Goal: Task Accomplishment & Management: Manage account settings

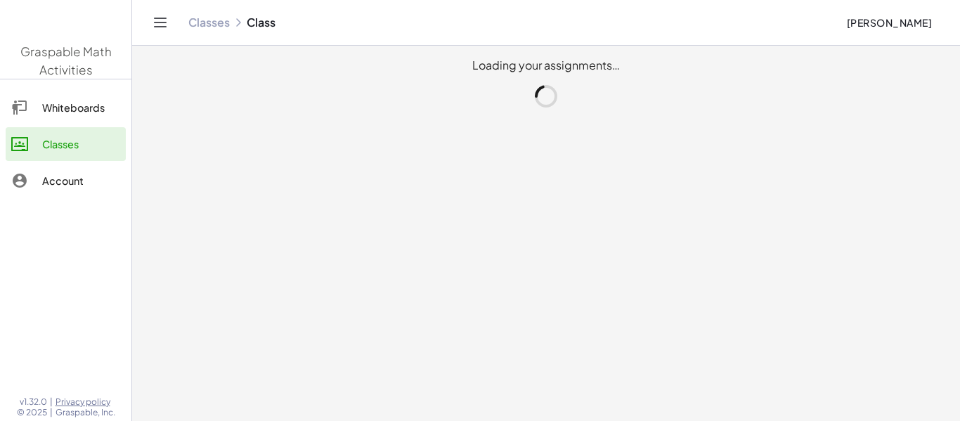
click at [478, 125] on main "Loading your assignments…" at bounding box center [546, 210] width 828 height 421
click at [56, 181] on div "Account" at bounding box center [81, 180] width 78 height 17
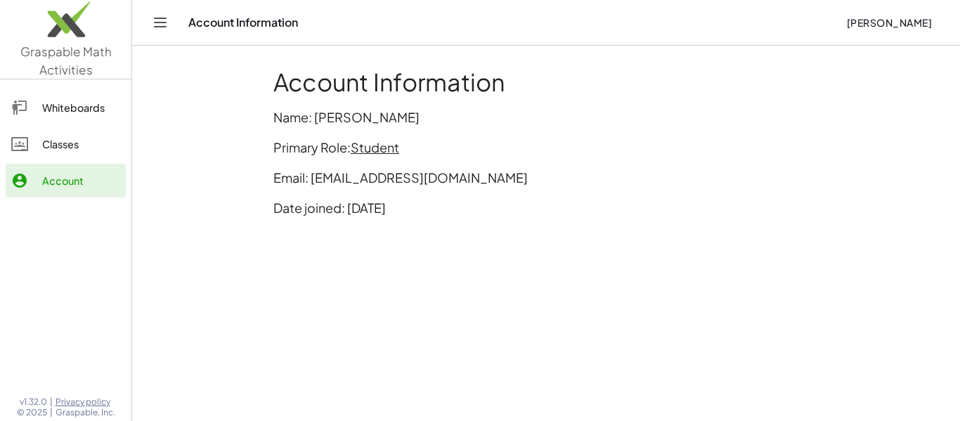
click at [51, 101] on div "Whiteboards" at bounding box center [81, 107] width 78 height 17
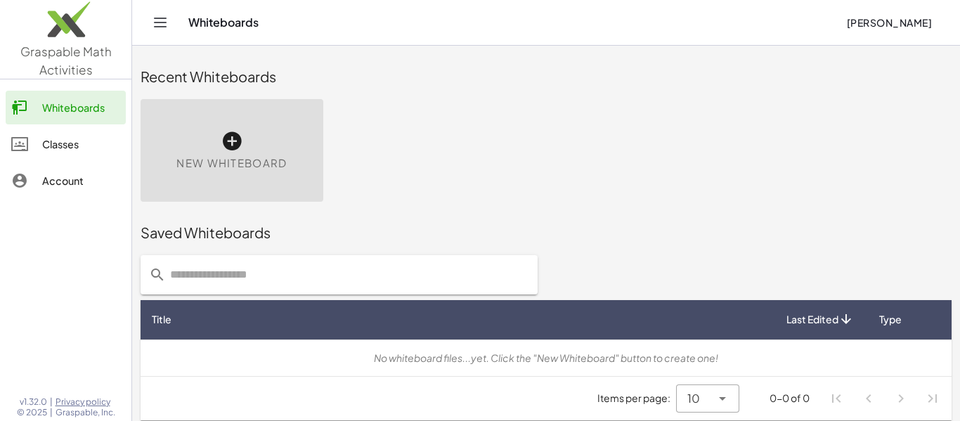
click at [876, 19] on span "[PERSON_NAME]" at bounding box center [889, 22] width 86 height 13
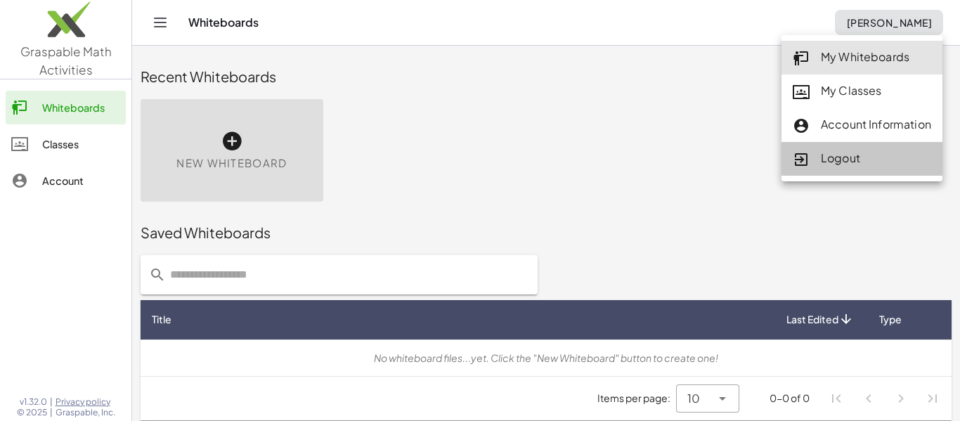
click at [849, 166] on div "Logout" at bounding box center [861, 159] width 138 height 18
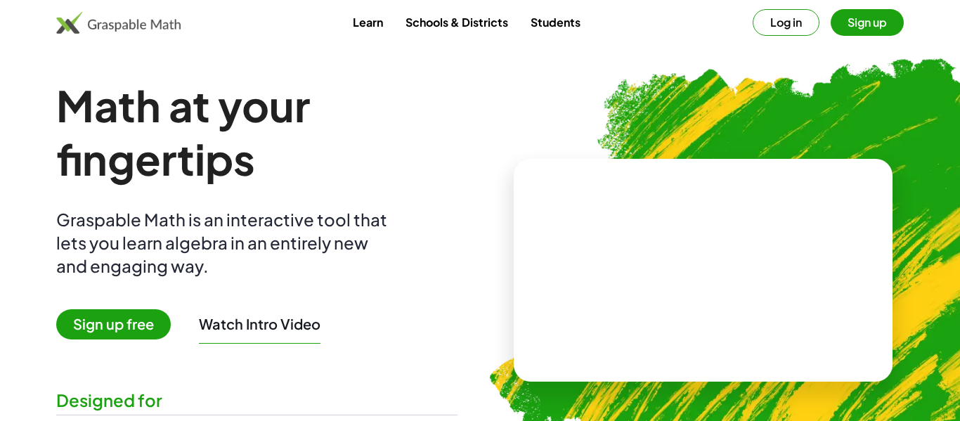
click at [787, 25] on button "Log in" at bounding box center [785, 22] width 67 height 27
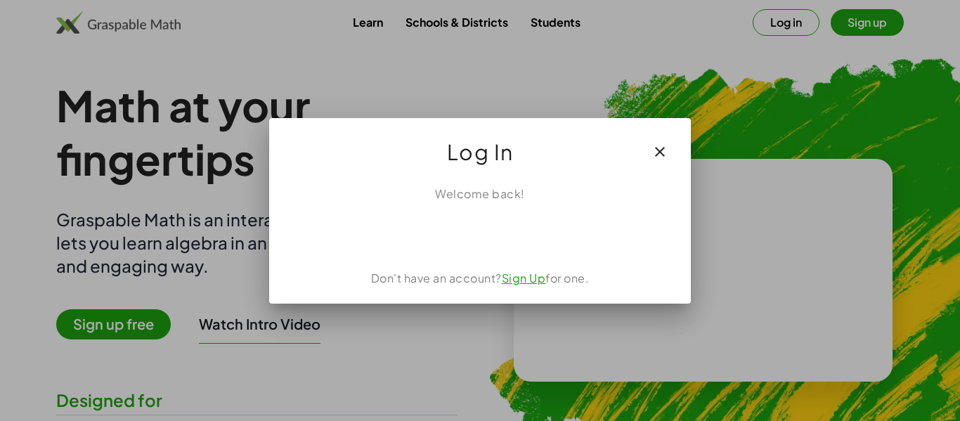
click at [672, 142] on button "button" at bounding box center [660, 152] width 34 height 34
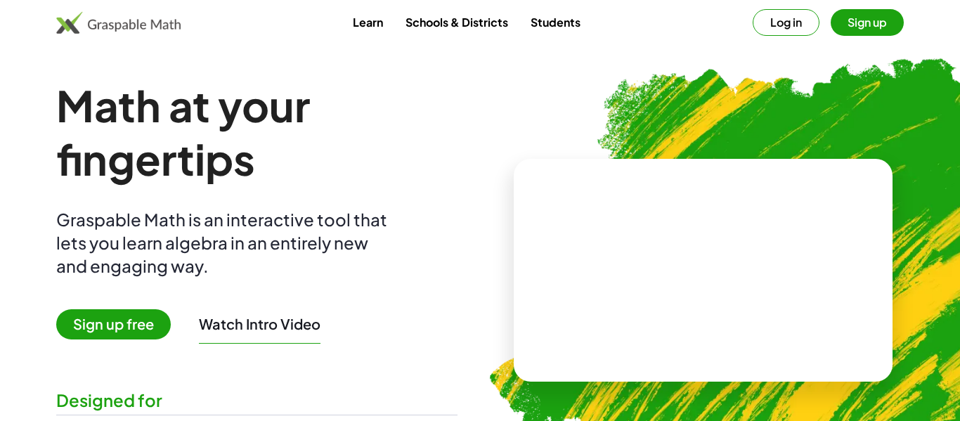
click at [889, 10] on button "Sign up" at bounding box center [866, 22] width 73 height 27
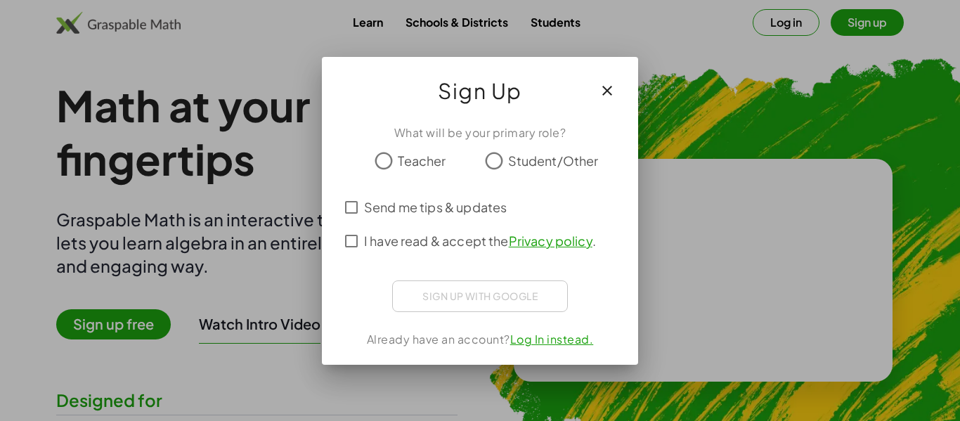
click at [528, 163] on span "Student/Other" at bounding box center [553, 160] width 91 height 19
click at [476, 235] on span "I have read & accept the Privacy policy ." at bounding box center [480, 240] width 232 height 19
click at [615, 86] on button "button" at bounding box center [607, 91] width 34 height 34
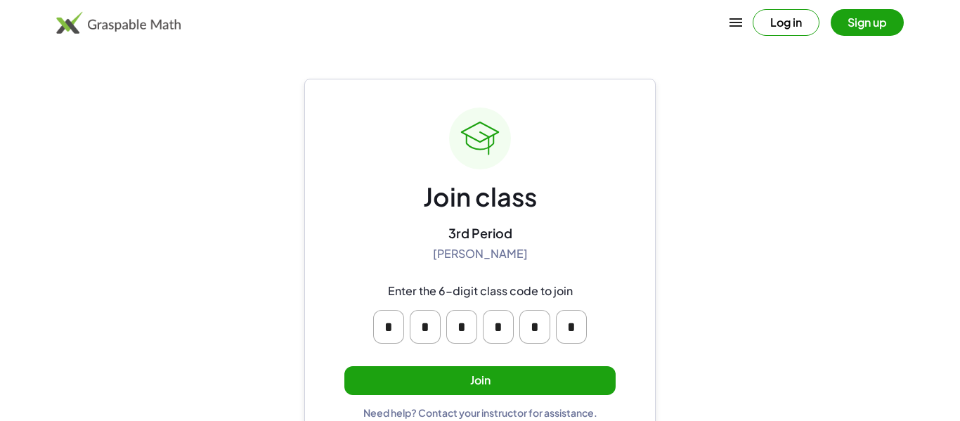
click at [508, 374] on button "Join" at bounding box center [479, 380] width 271 height 29
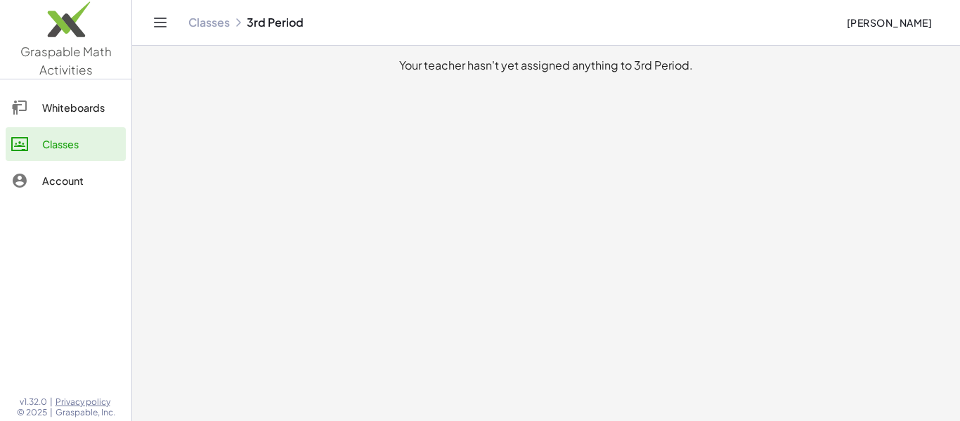
click at [760, 215] on main "Your teacher hasn't yet assigned anything to 3rd Period." at bounding box center [546, 210] width 828 height 421
